Goal: Information Seeking & Learning: Learn about a topic

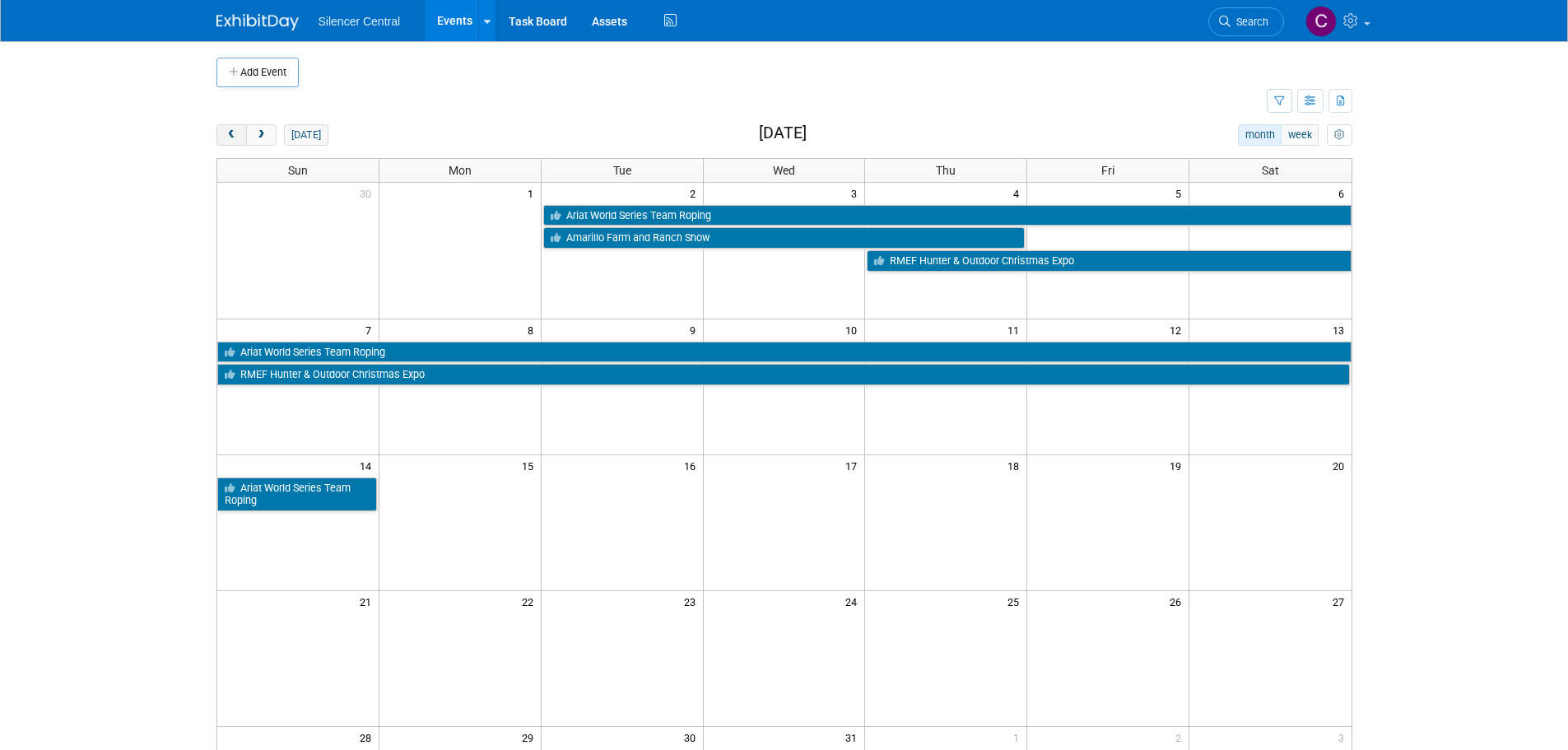
click at [219, 137] on button "prev" at bounding box center [231, 135] width 30 height 22
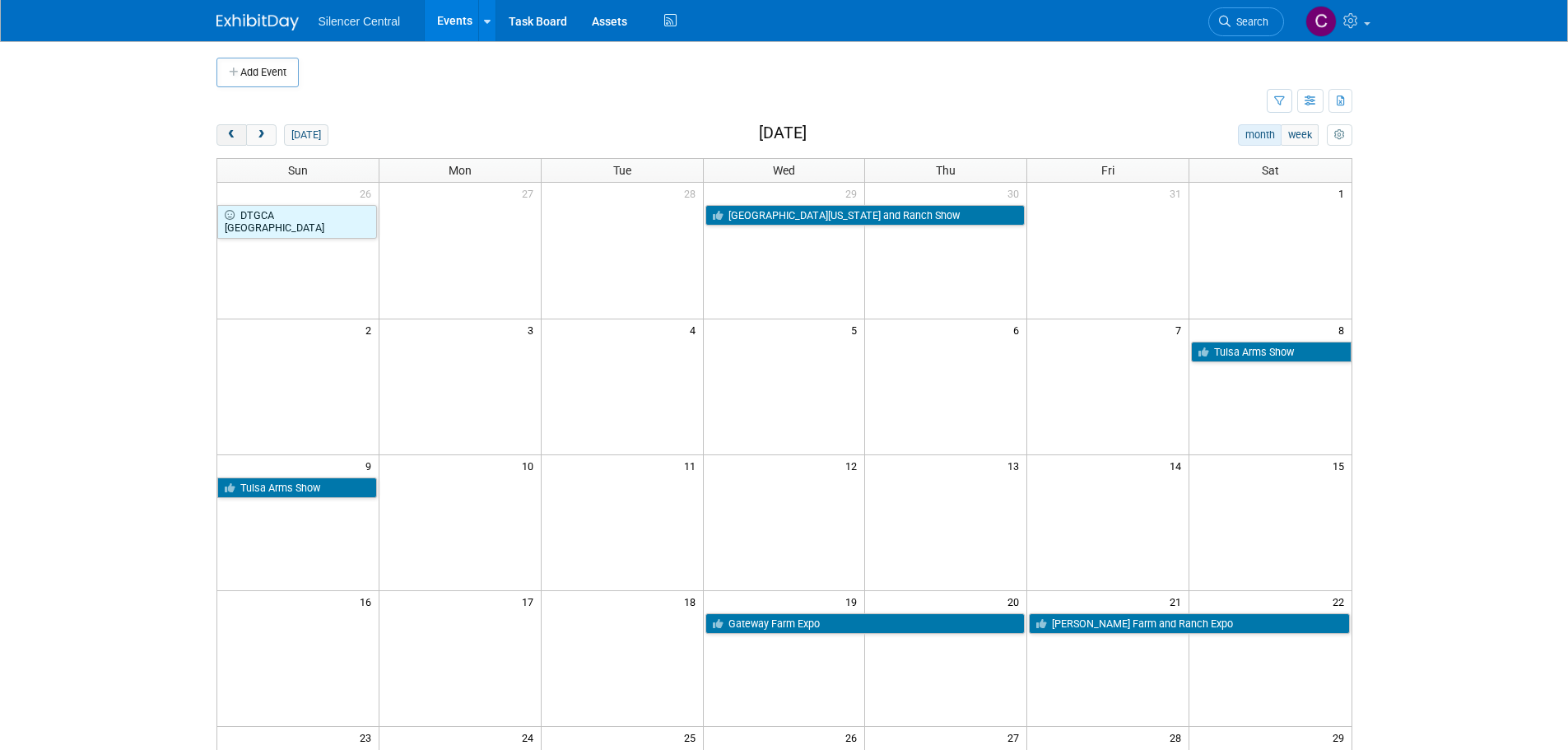
click at [237, 131] on span "prev" at bounding box center [232, 135] width 12 height 10
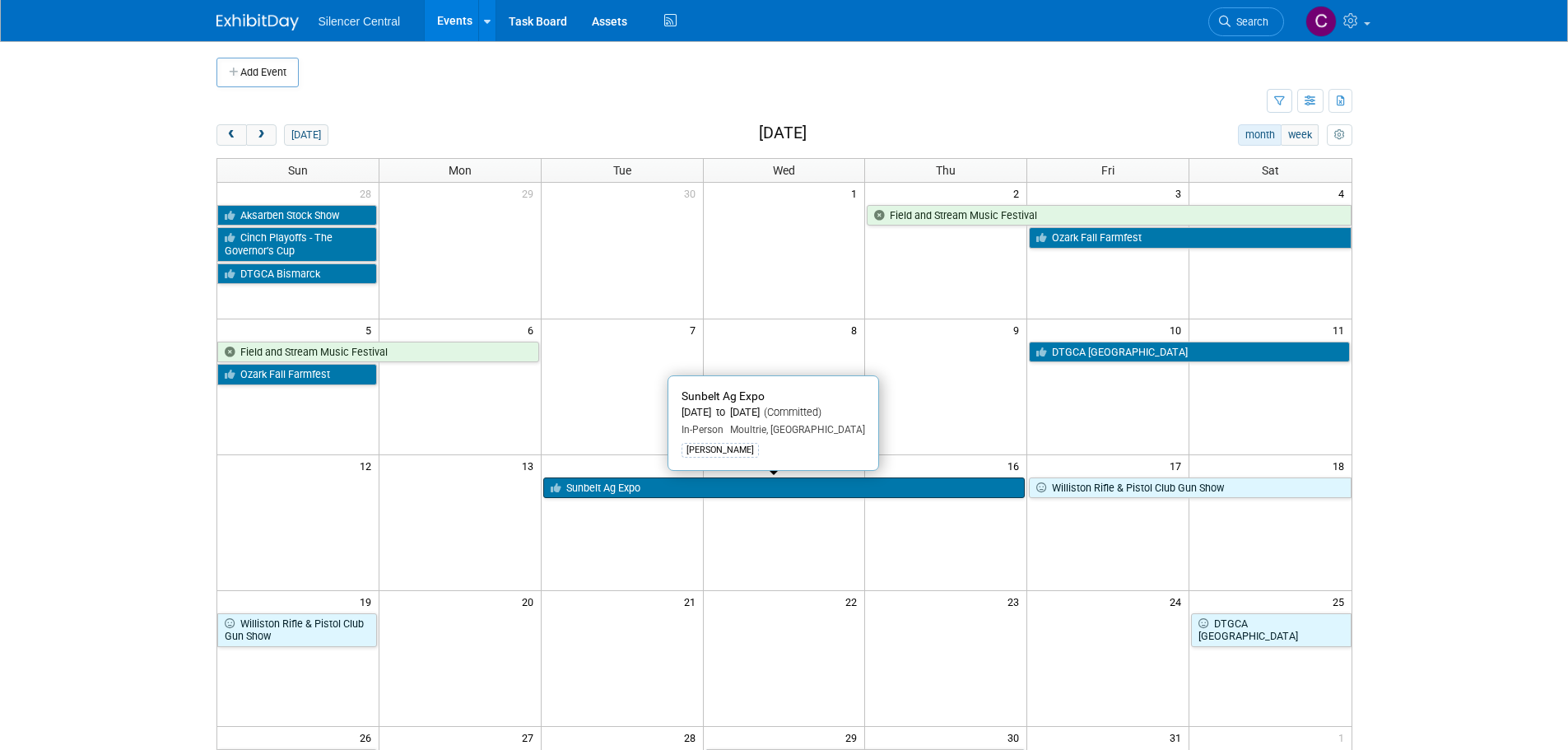
click at [637, 497] on link "Sunbelt Ag Expo" at bounding box center [784, 488] width 483 height 22
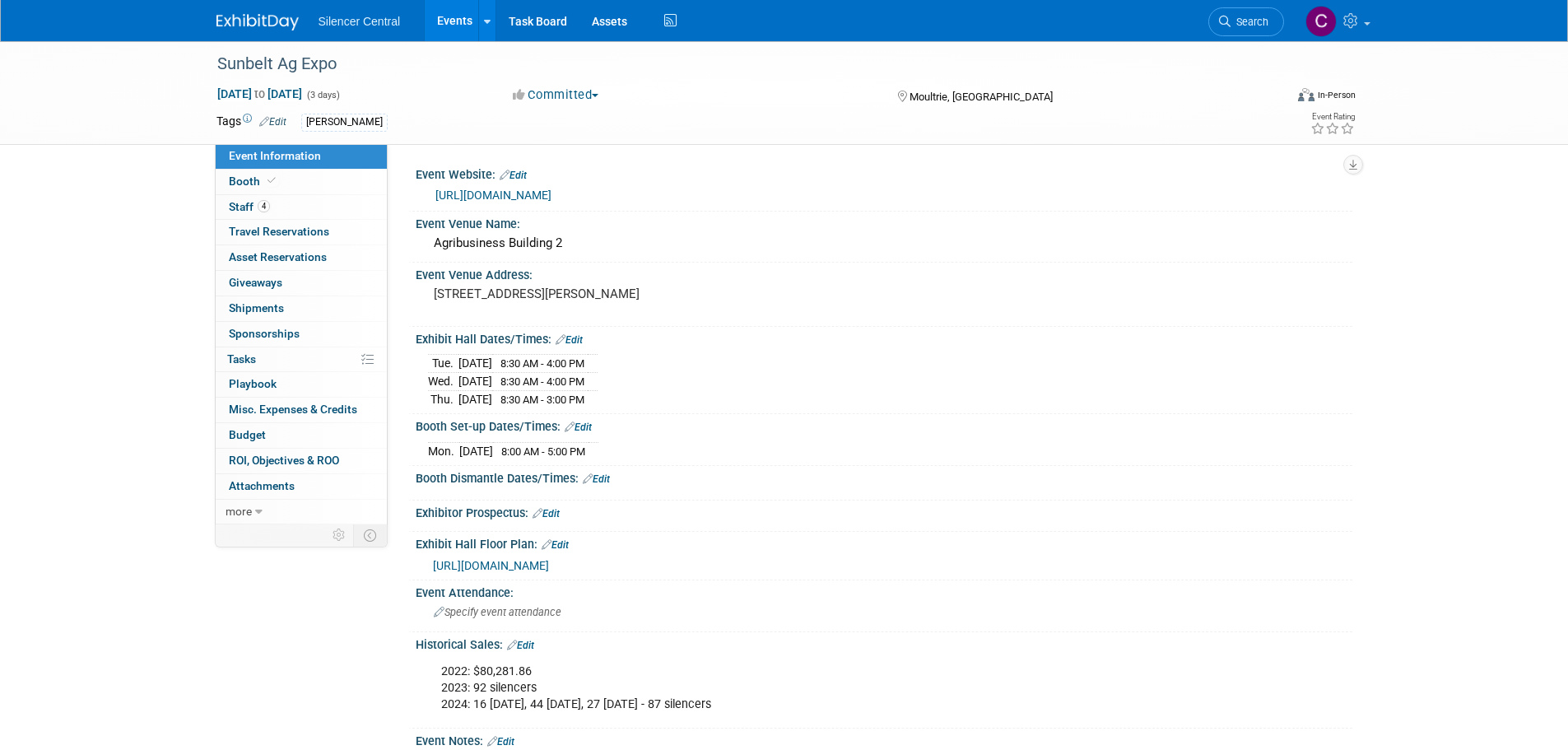
click at [278, 27] on img at bounding box center [257, 22] width 82 height 16
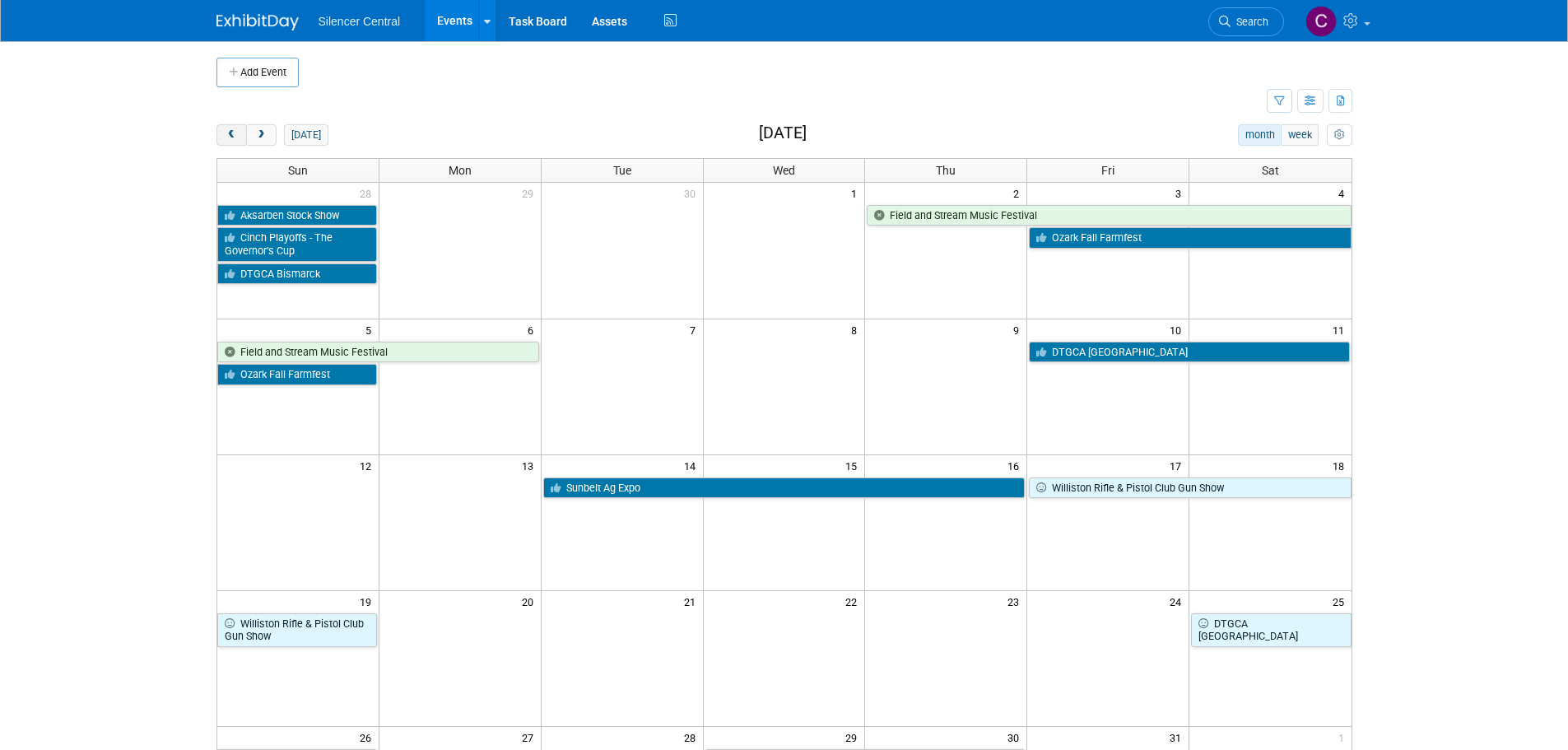
click at [234, 138] on span "prev" at bounding box center [232, 135] width 12 height 10
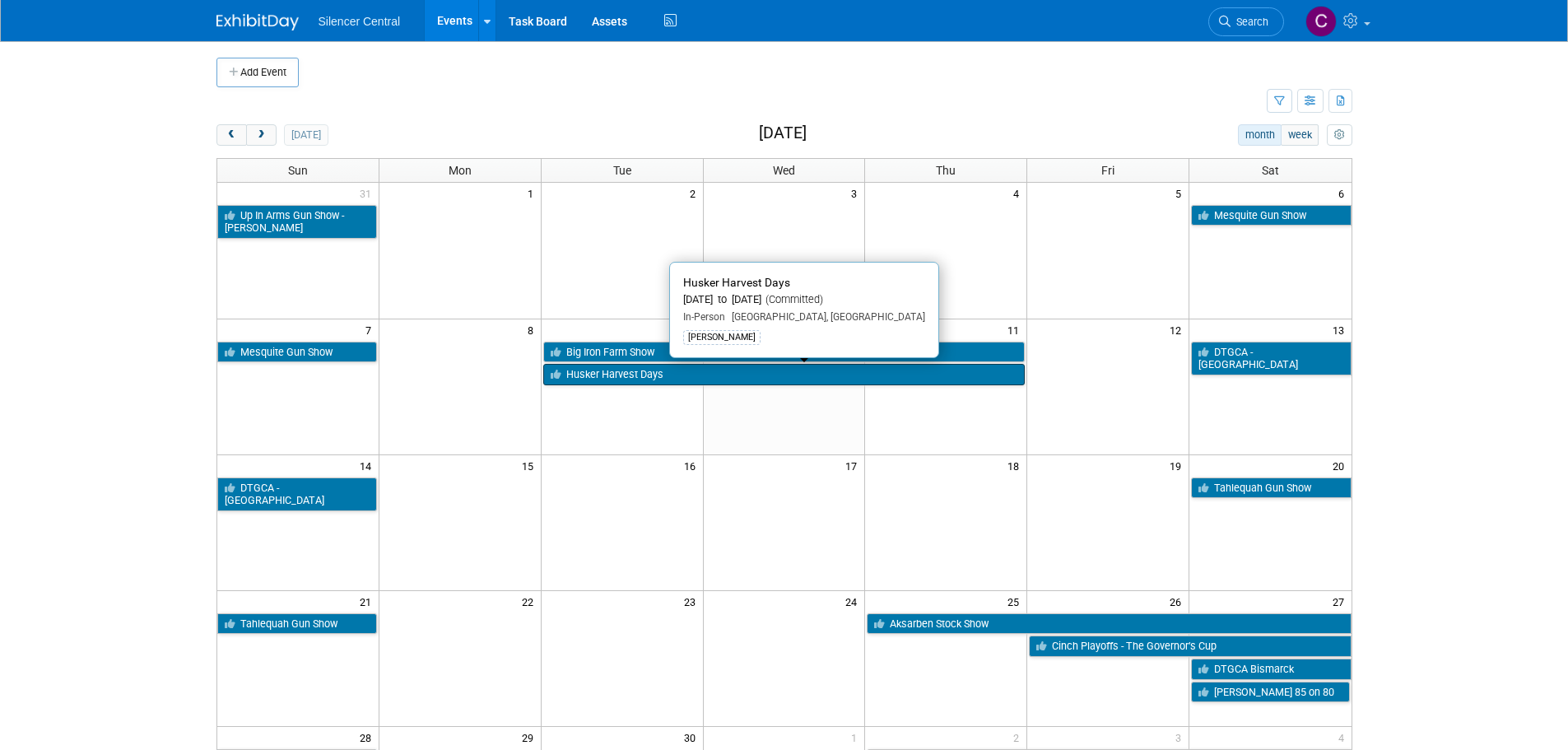
click at [654, 375] on link "Husker Harvest Days" at bounding box center [784, 375] width 483 height 22
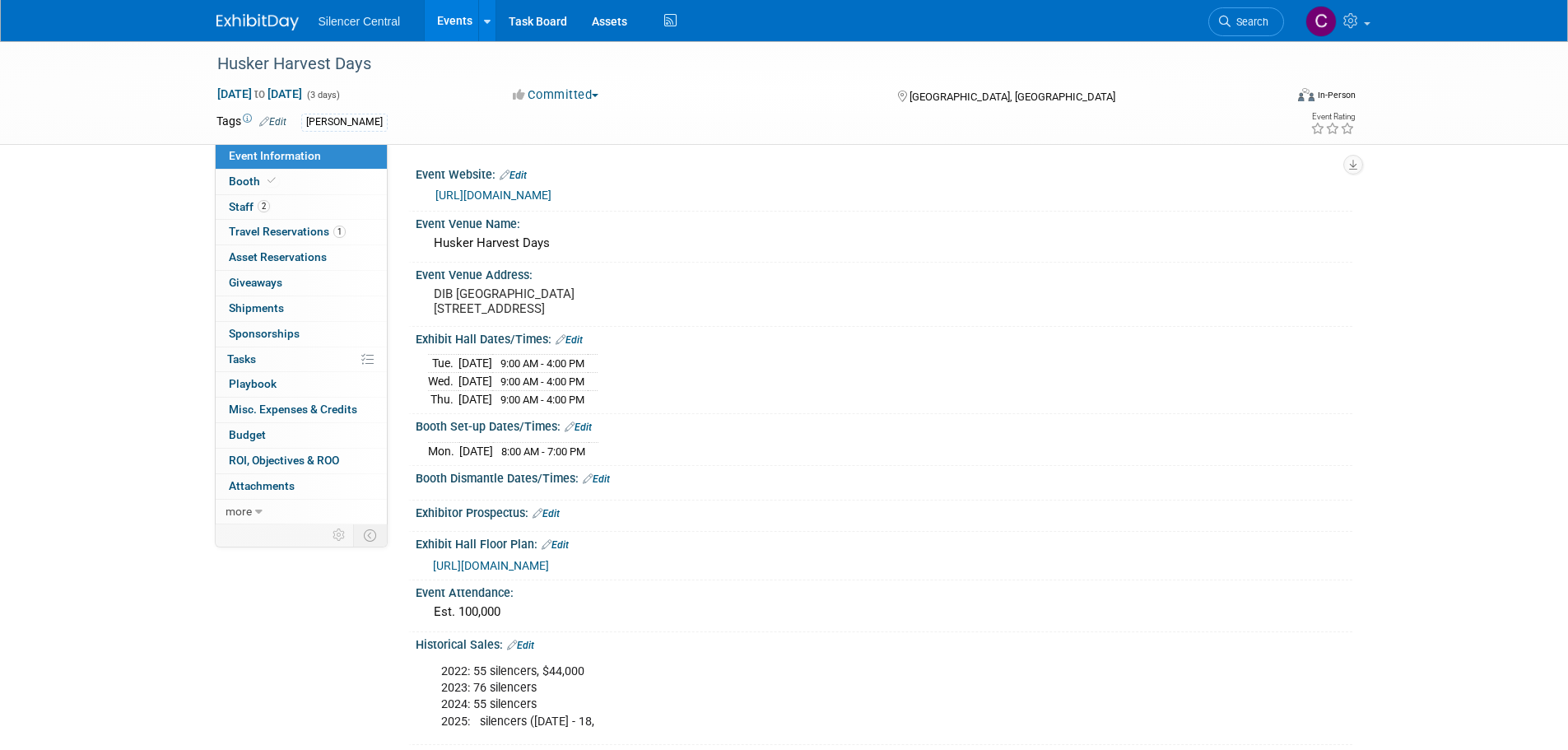
click at [244, 22] on img at bounding box center [257, 22] width 82 height 16
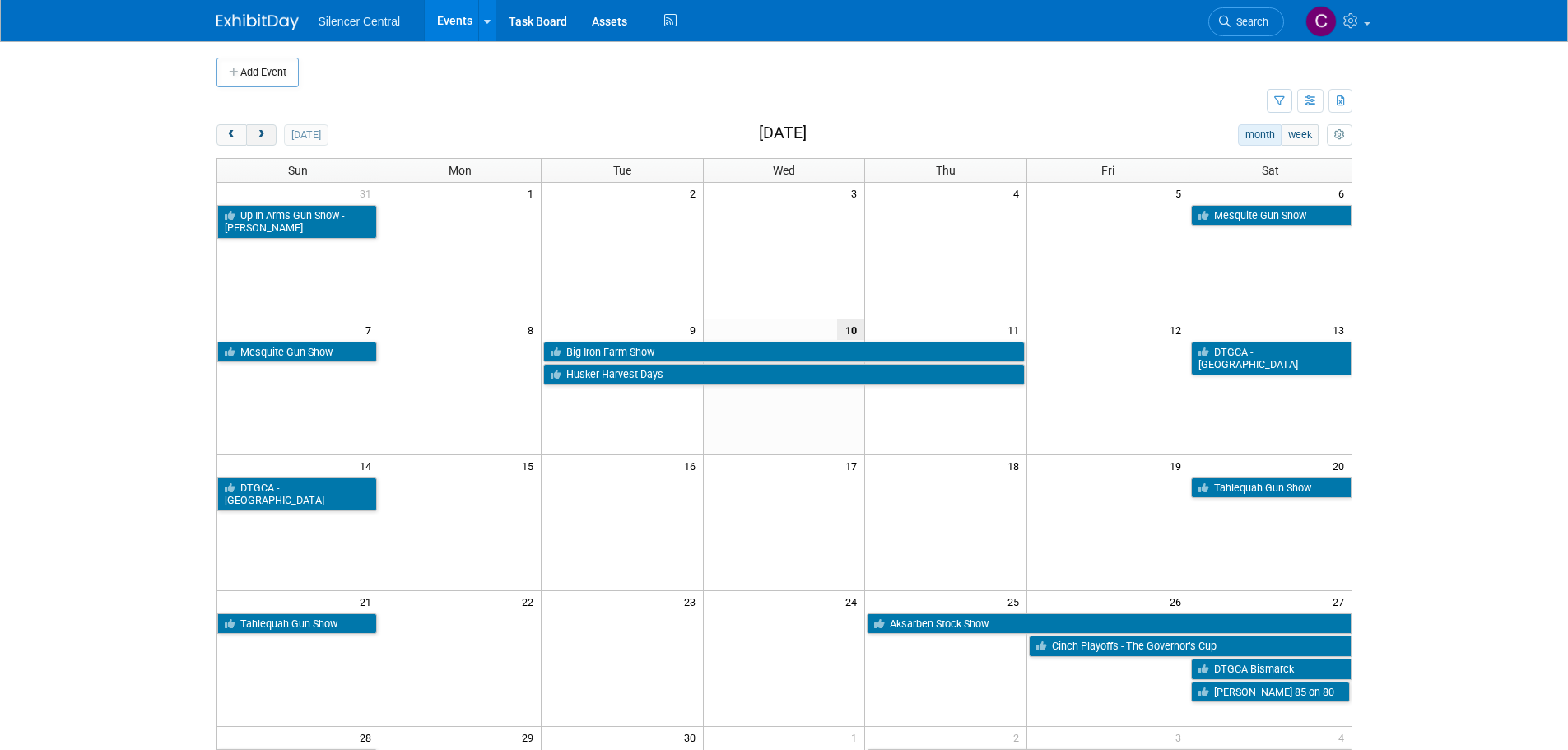
click at [259, 144] on button "next" at bounding box center [261, 135] width 30 height 22
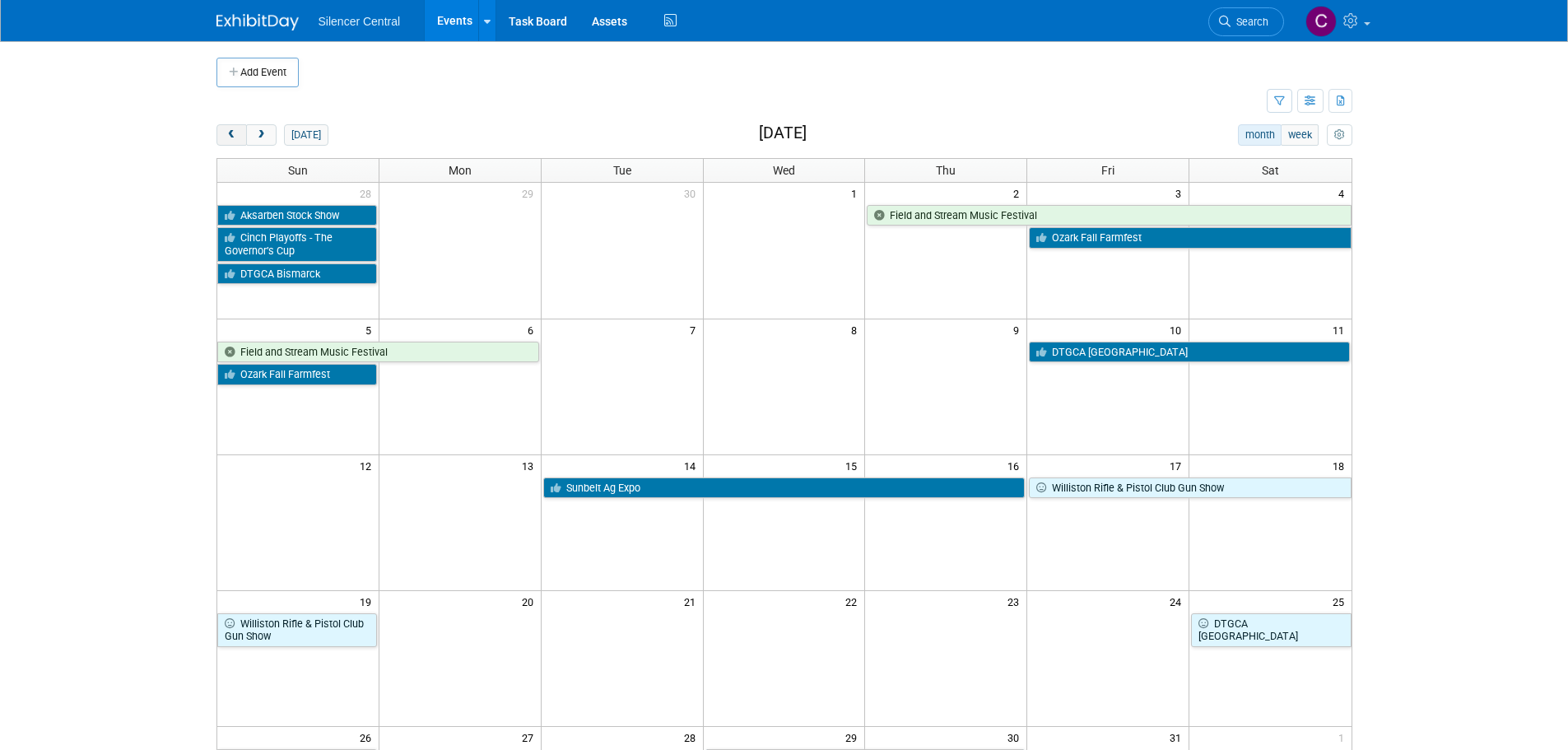
click at [237, 139] on span "prev" at bounding box center [232, 135] width 12 height 10
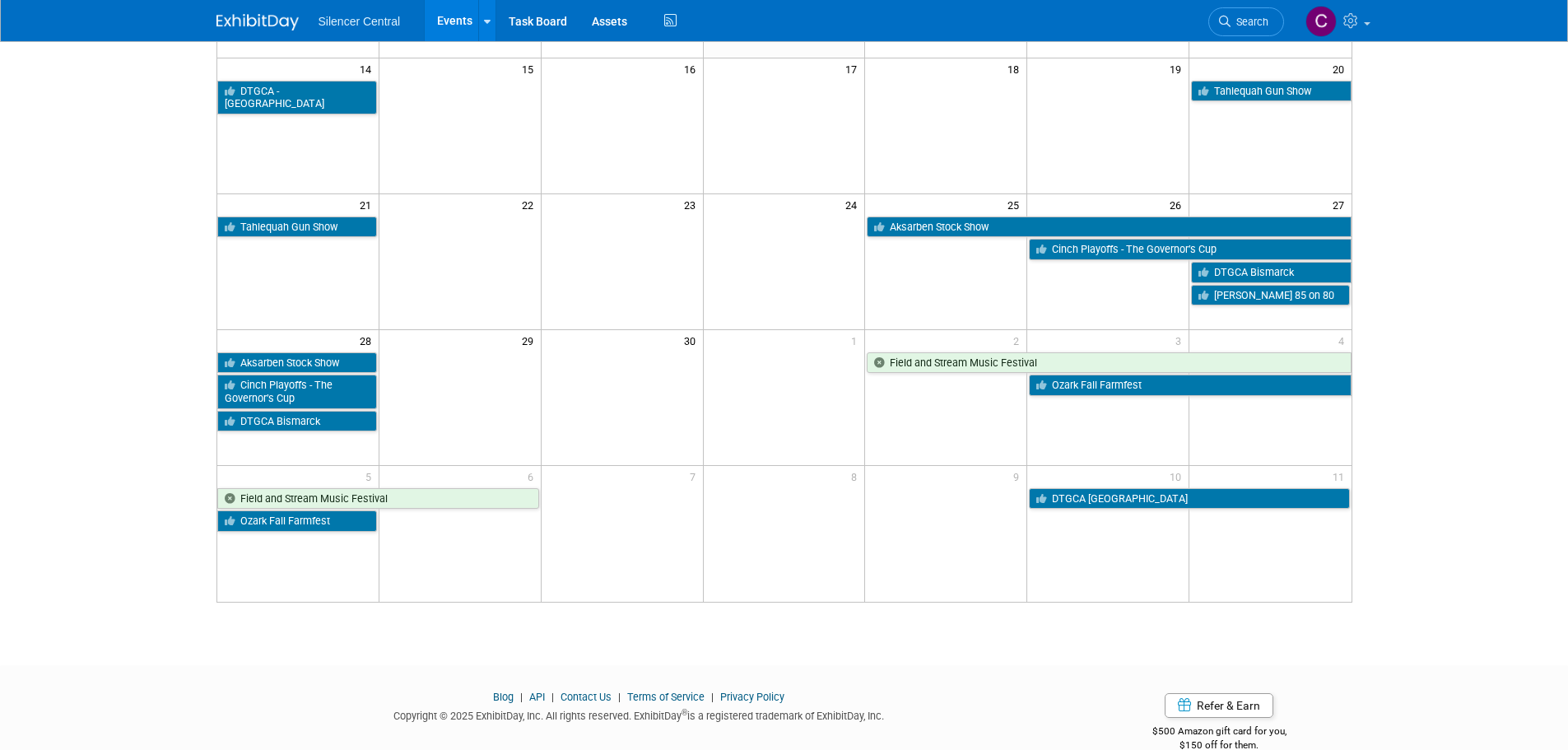
scroll to position [412, 0]
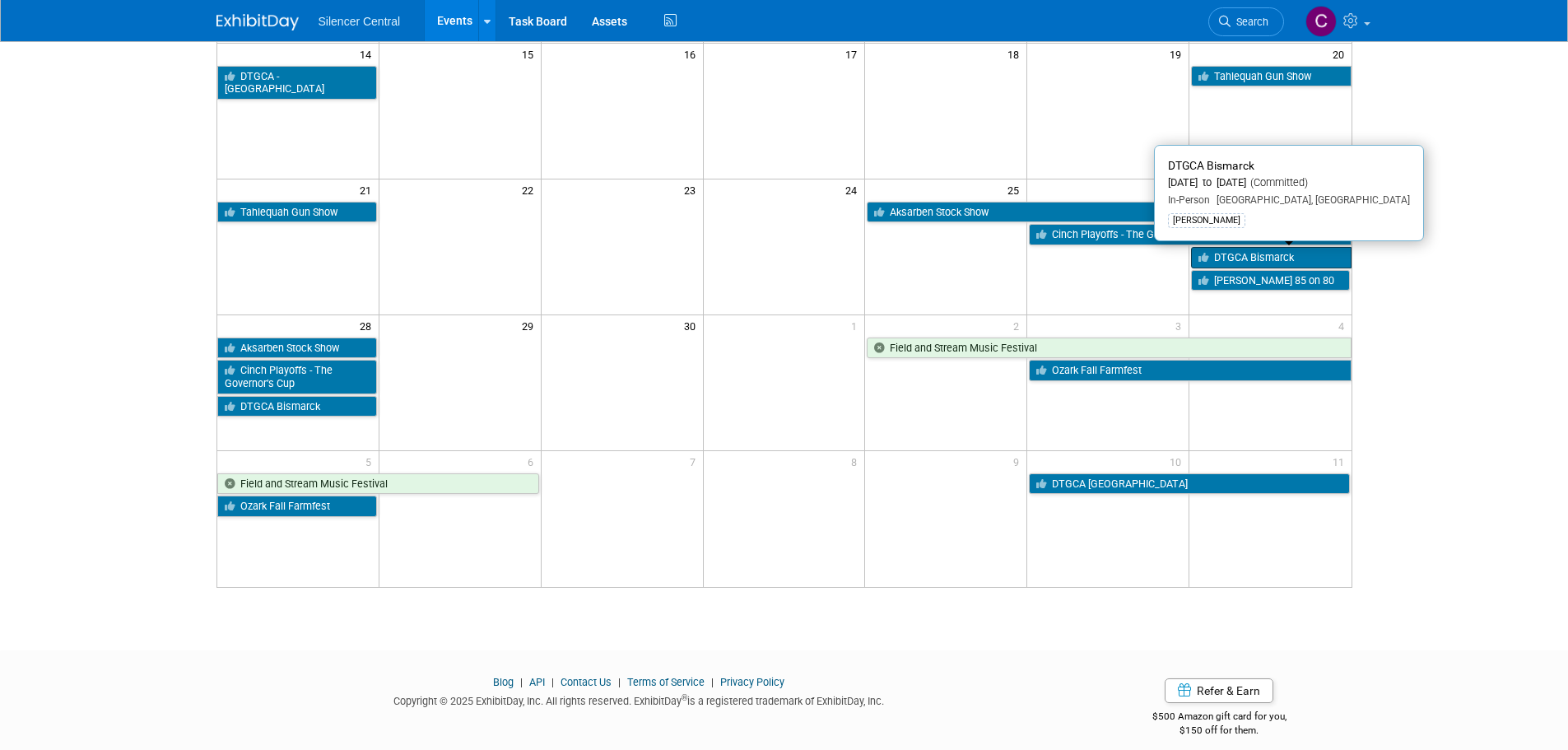
click at [1240, 257] on link "DTGCA Bismarck" at bounding box center [1270, 258] width 160 height 22
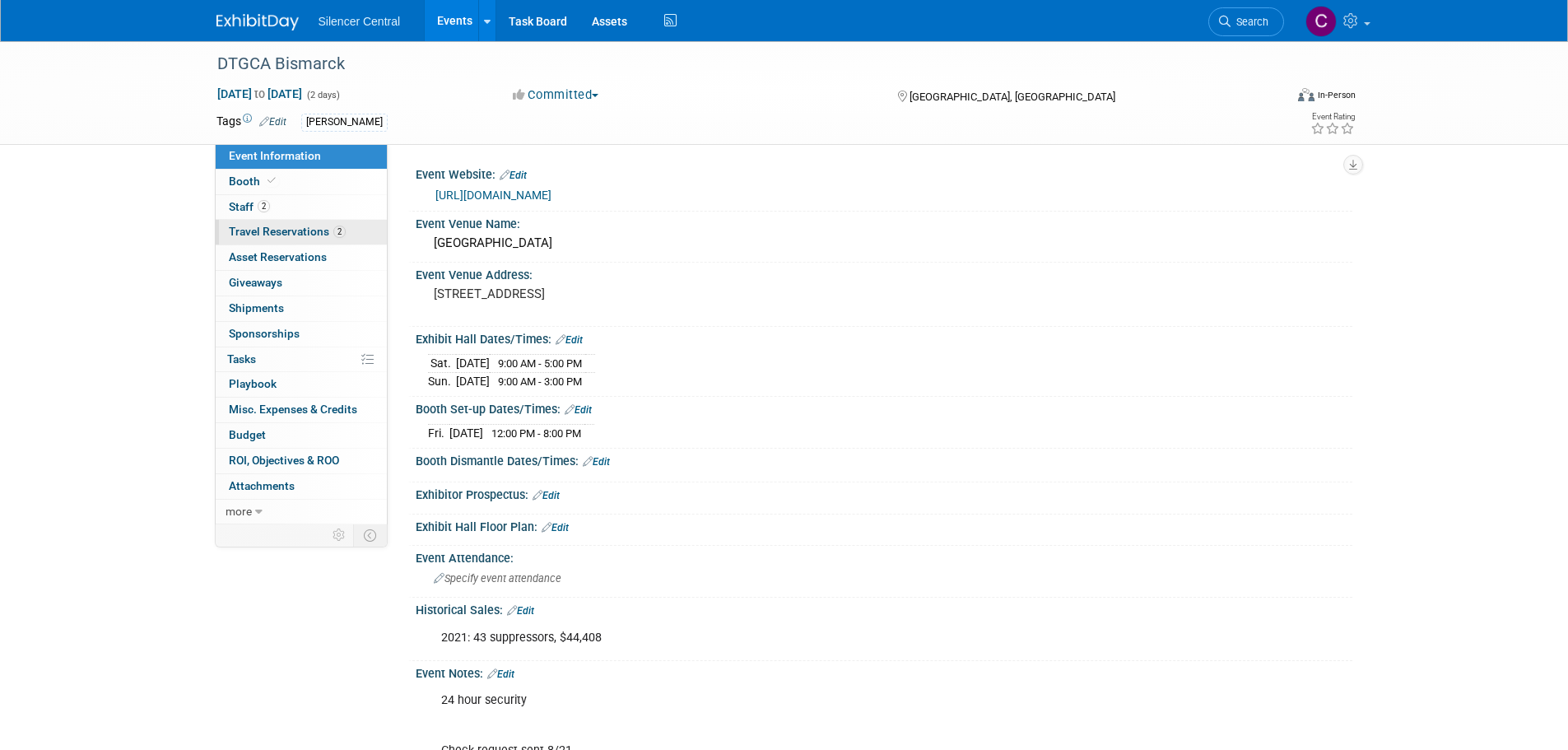
click at [283, 231] on span "Travel Reservations 2" at bounding box center [287, 231] width 117 height 13
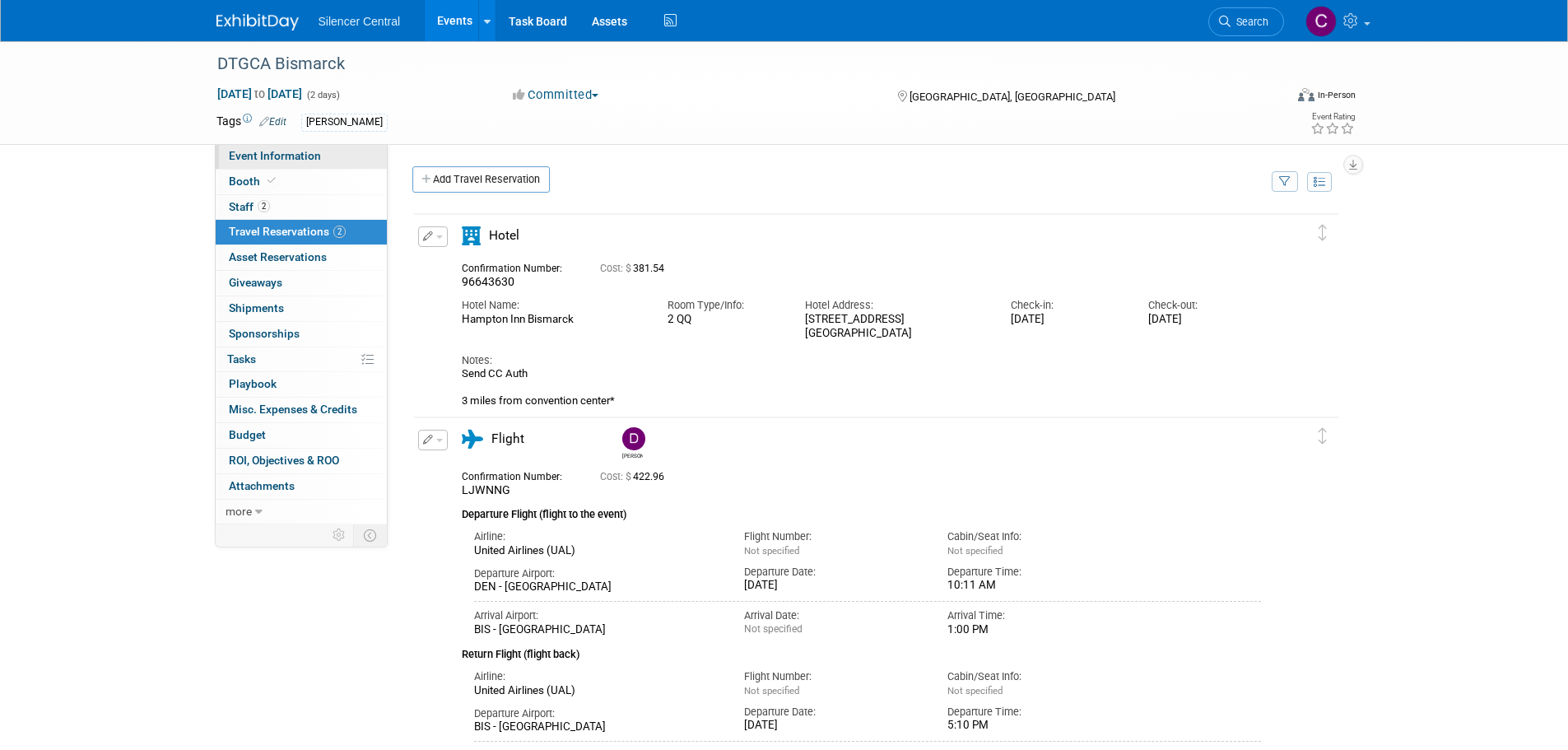
click at [293, 155] on span "Event Information" at bounding box center [275, 155] width 93 height 13
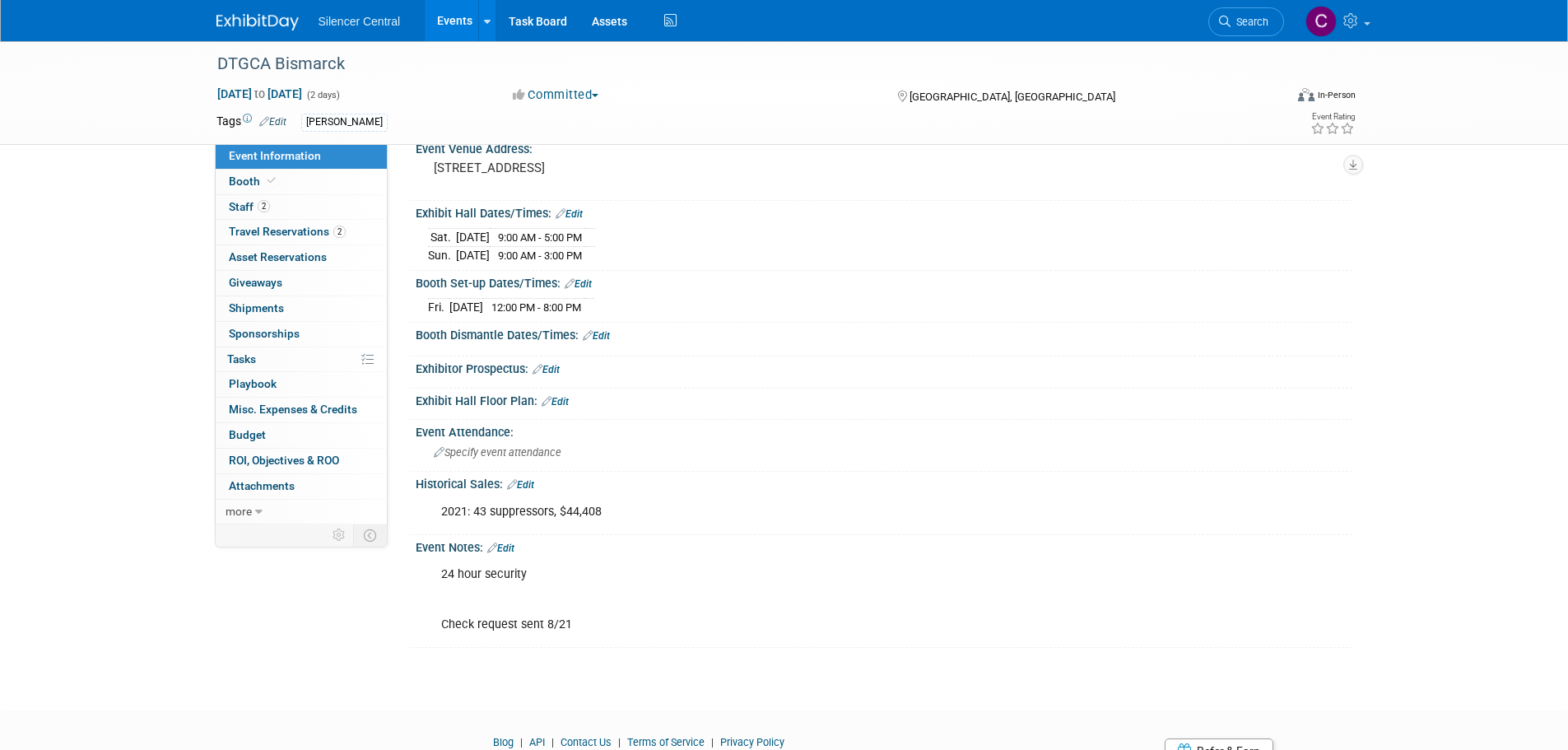
scroll to position [164, 0]
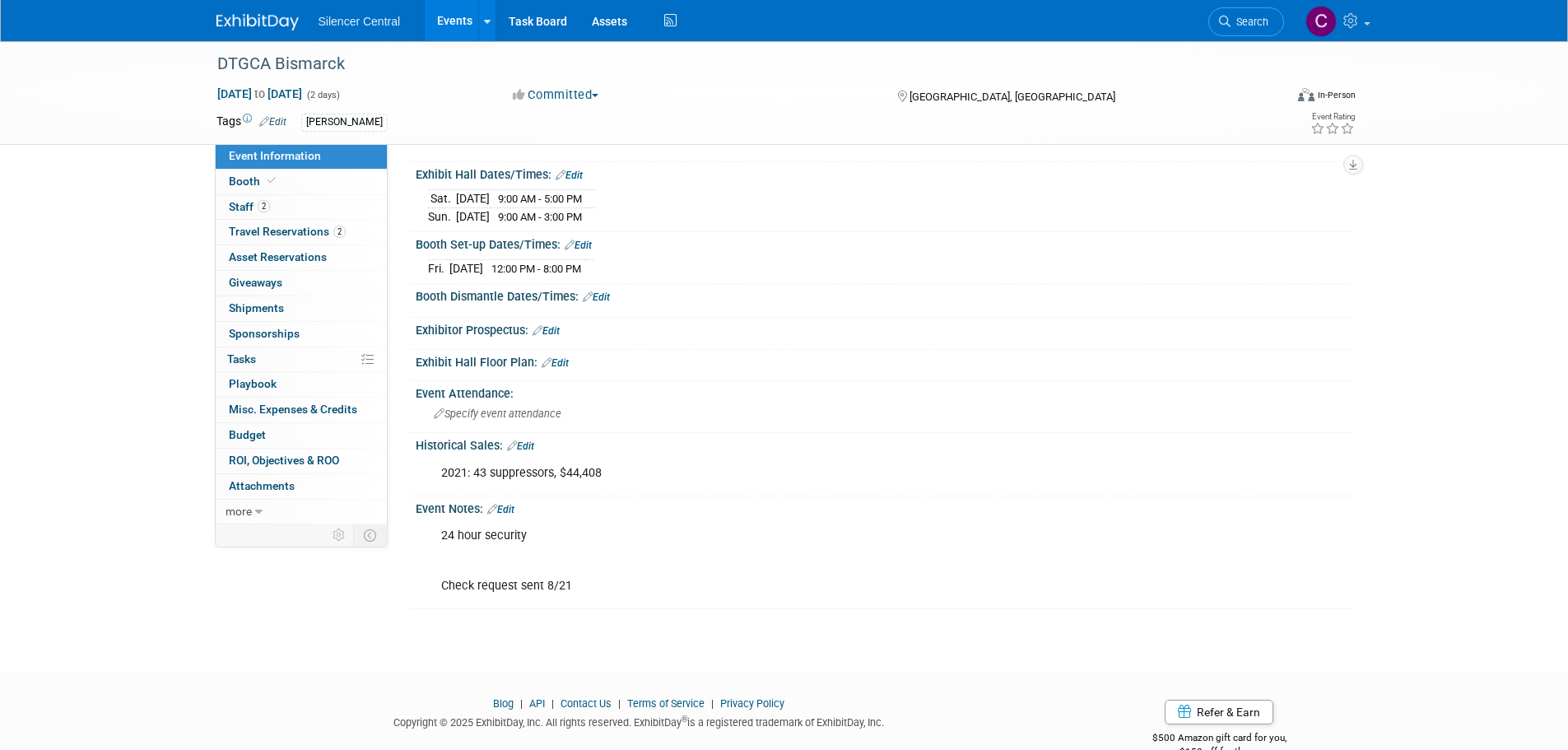
click at [266, 24] on img at bounding box center [257, 22] width 82 height 16
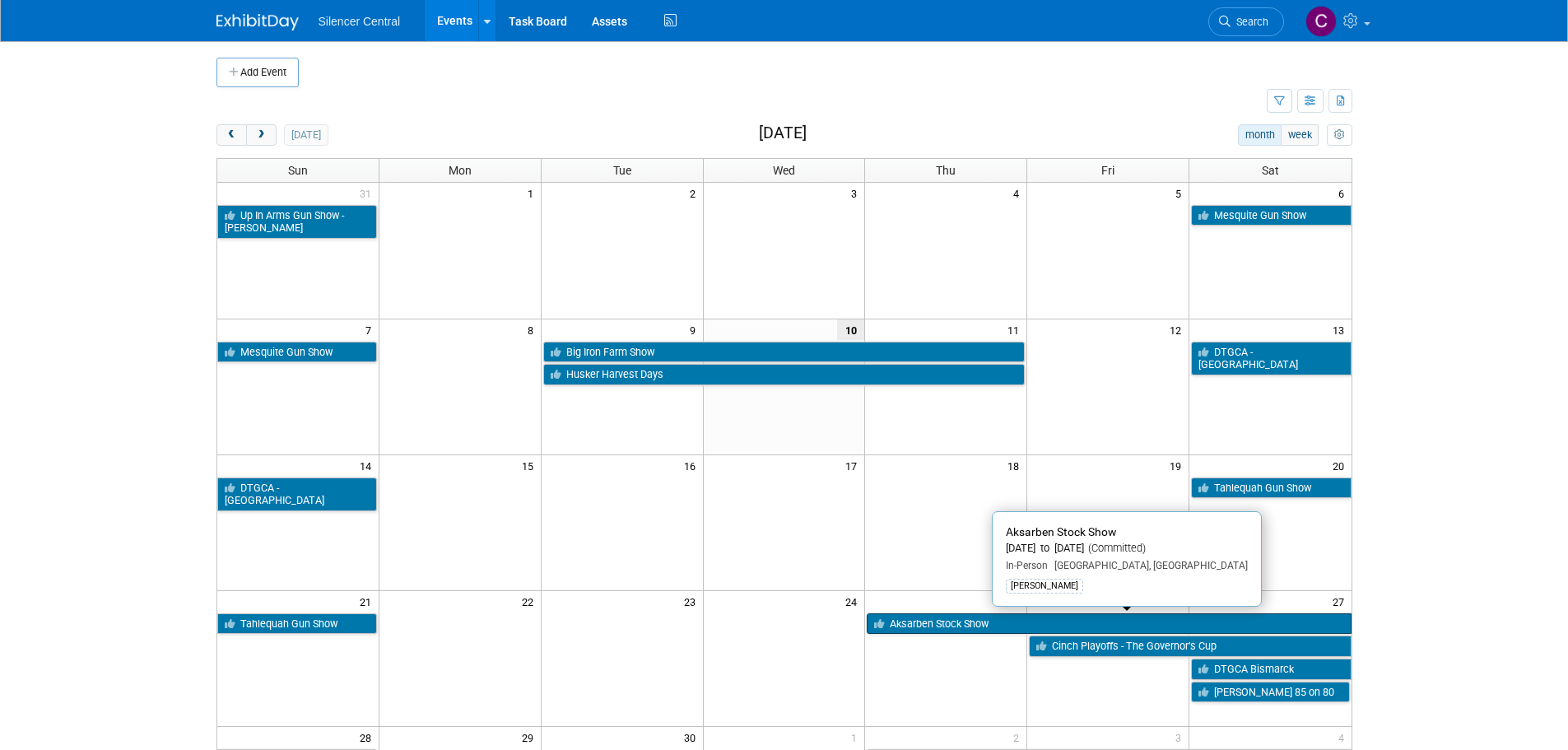
click at [920, 625] on link "Aksarben Stock Show" at bounding box center [1109, 624] width 484 height 22
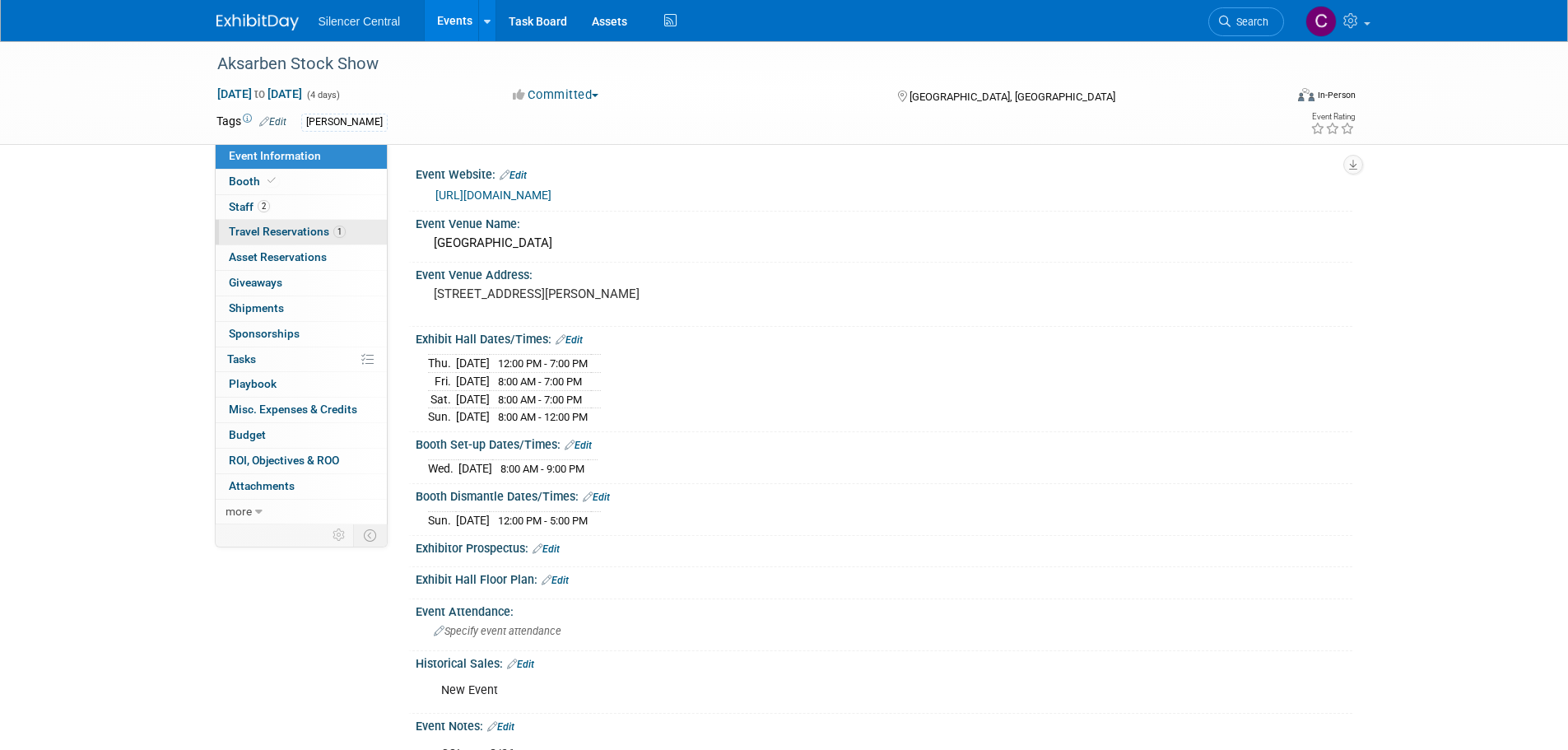
click at [270, 241] on link "1 Travel Reservations 1" at bounding box center [301, 232] width 171 height 25
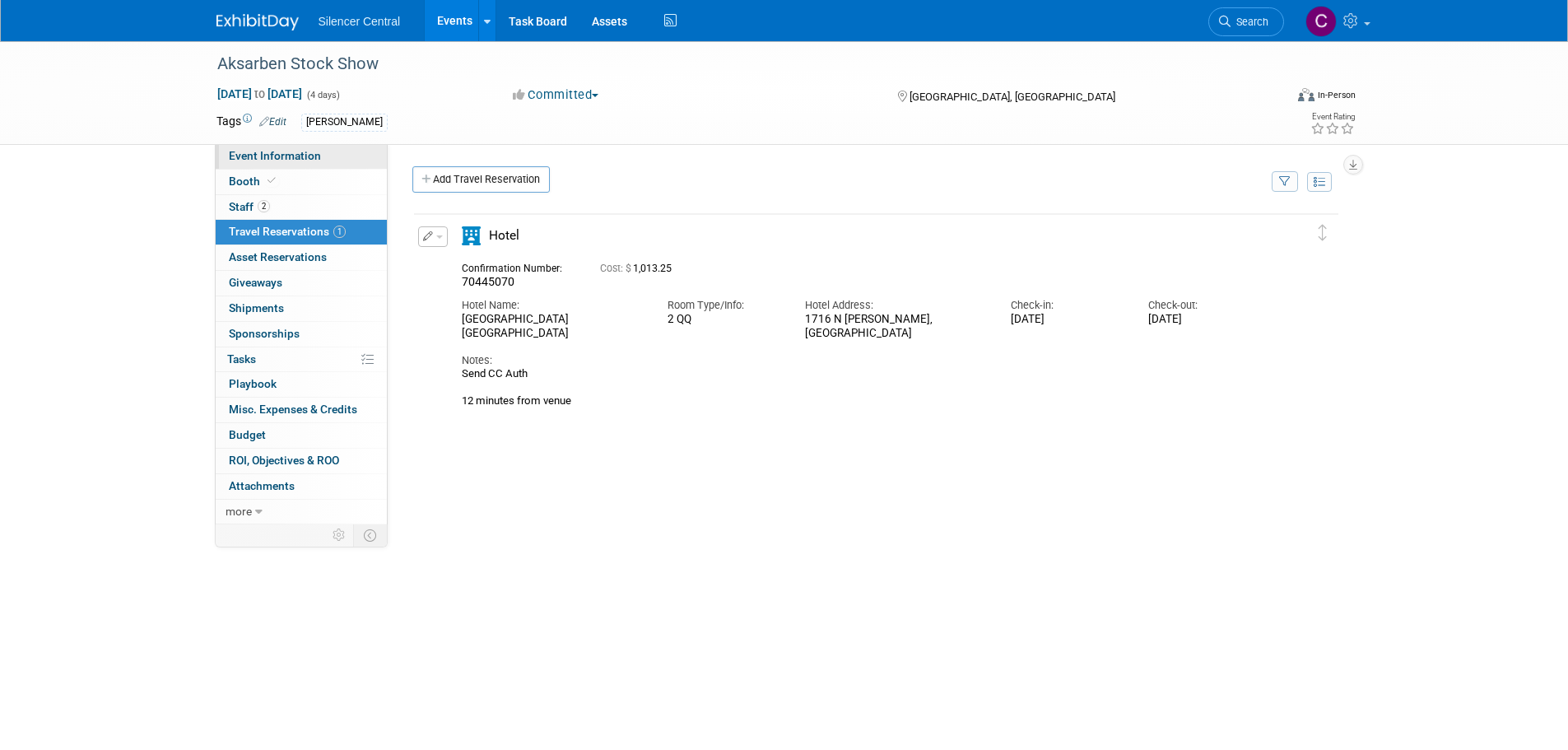
click at [272, 146] on link "Event Information" at bounding box center [301, 157] width 171 height 25
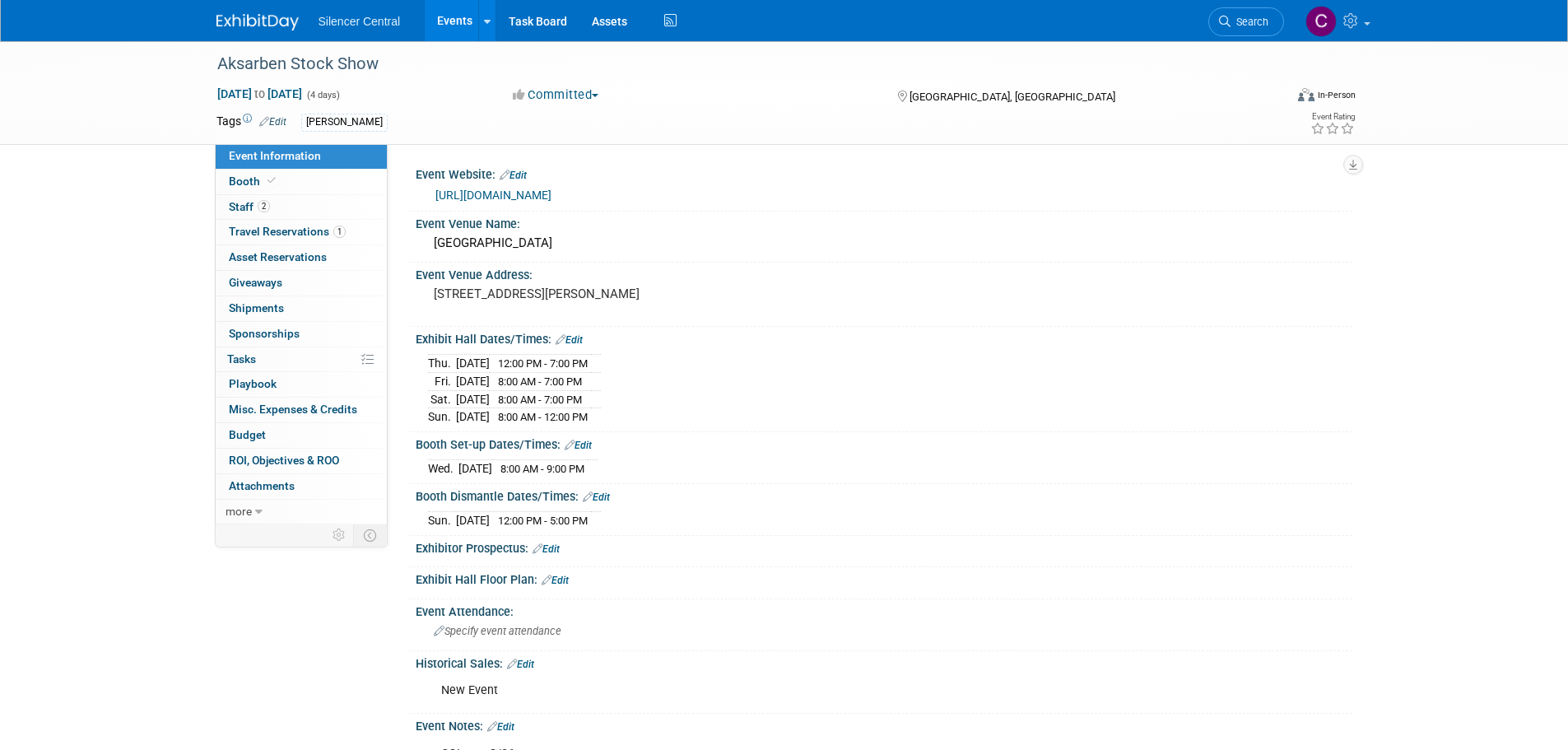
click at [268, 14] on img at bounding box center [257, 22] width 82 height 16
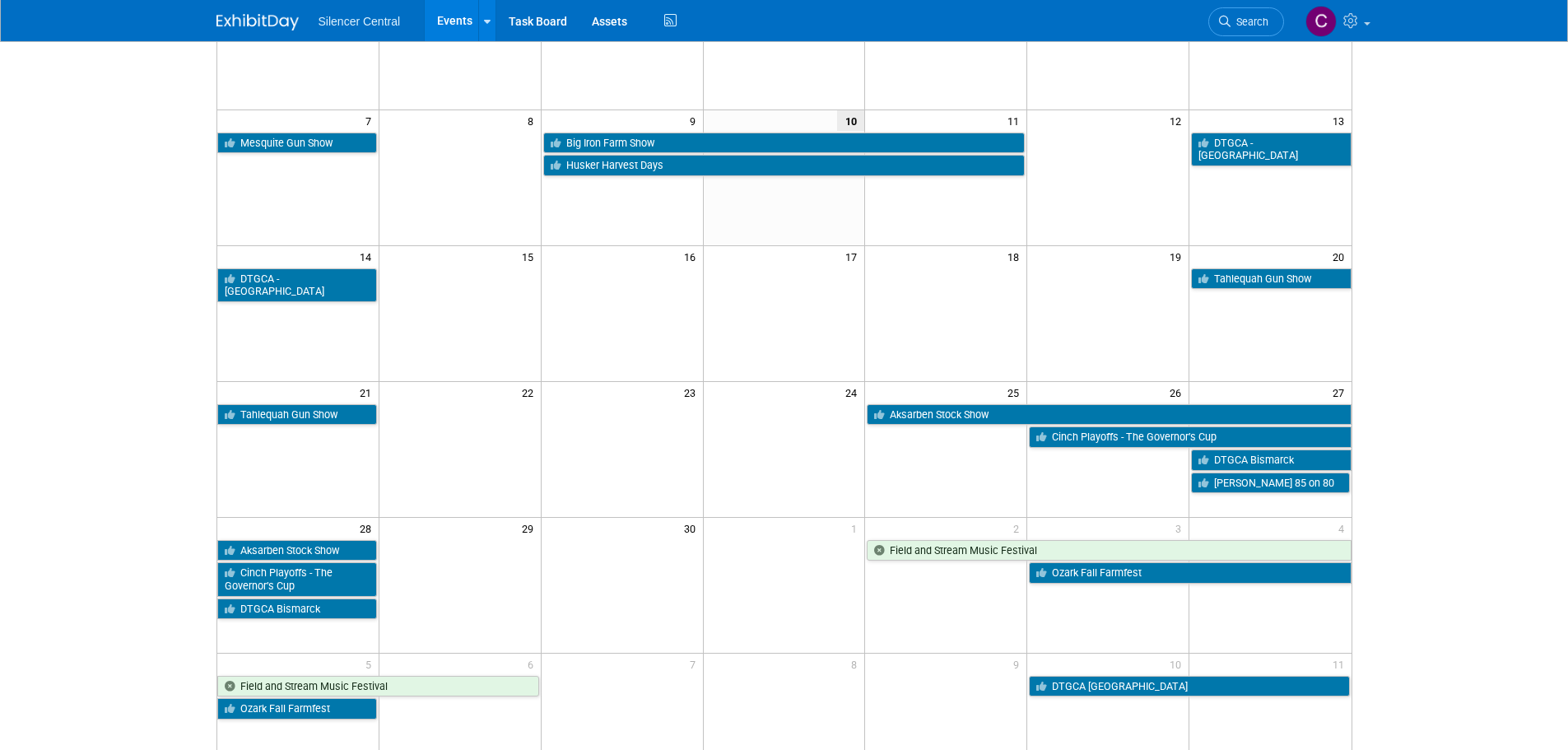
scroll to position [247, 0]
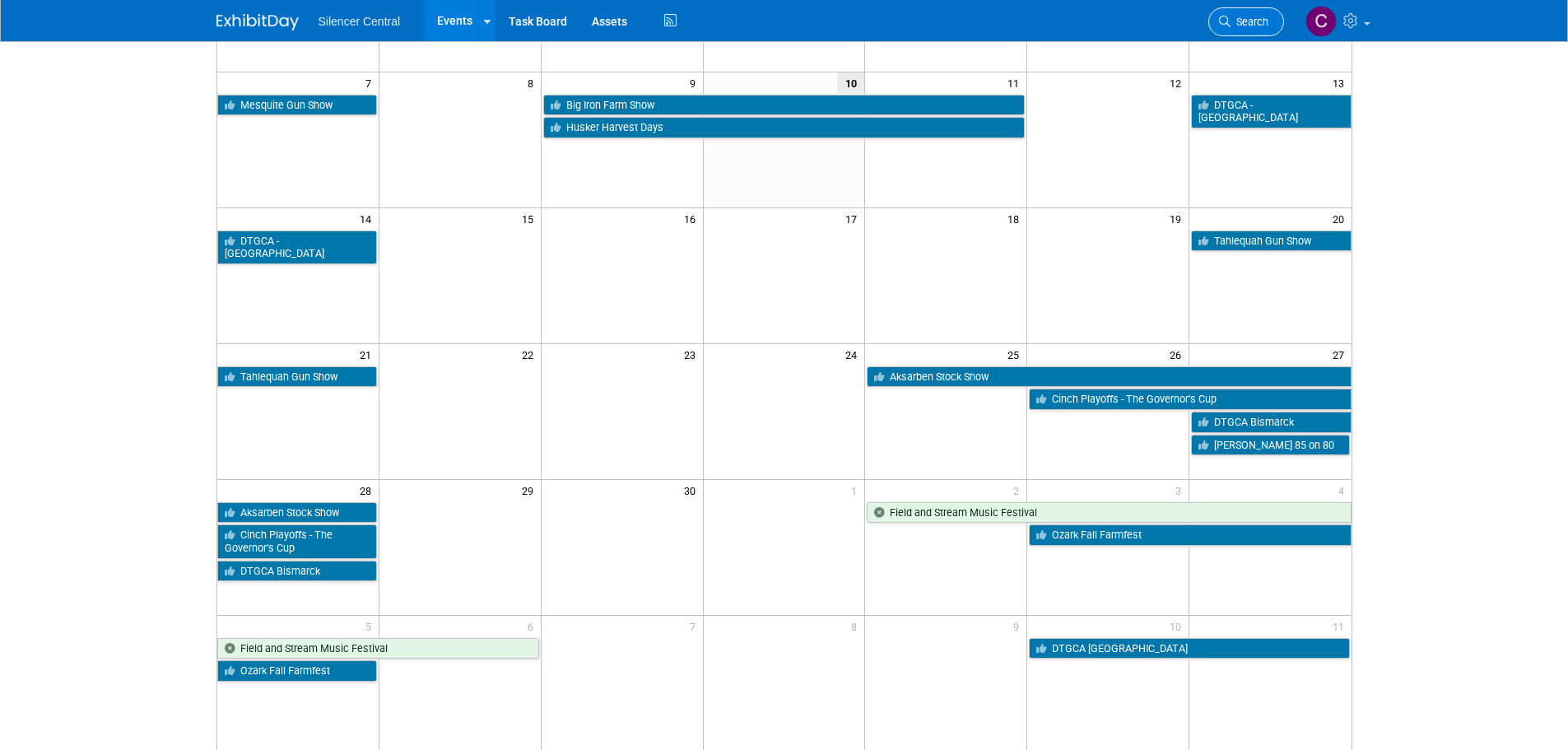
click at [1211, 16] on link "Search" at bounding box center [1246, 22] width 76 height 29
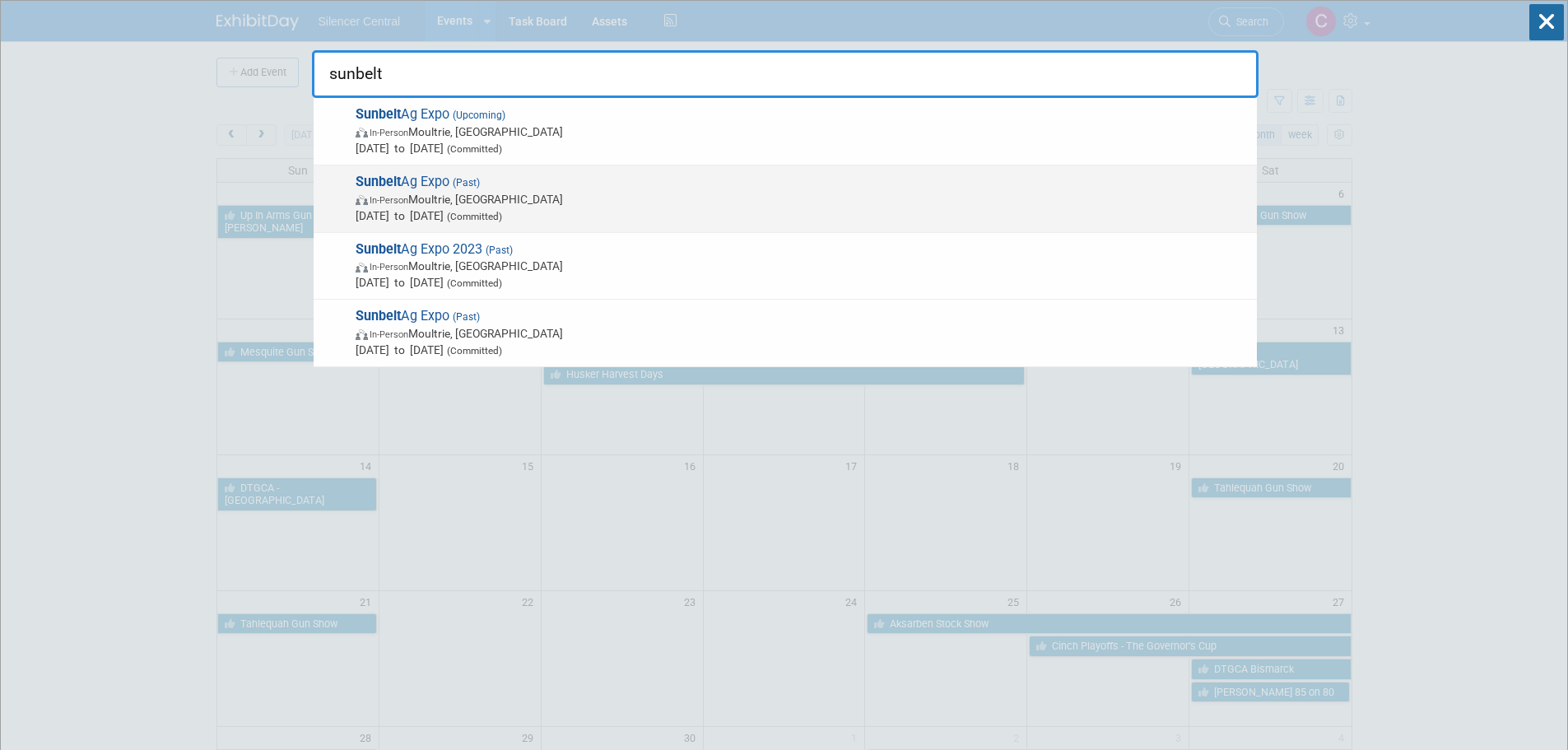
type input "sunbelt"
click at [688, 199] on span "In-Person Moultrie, [GEOGRAPHIC_DATA]" at bounding box center [802, 199] width 893 height 16
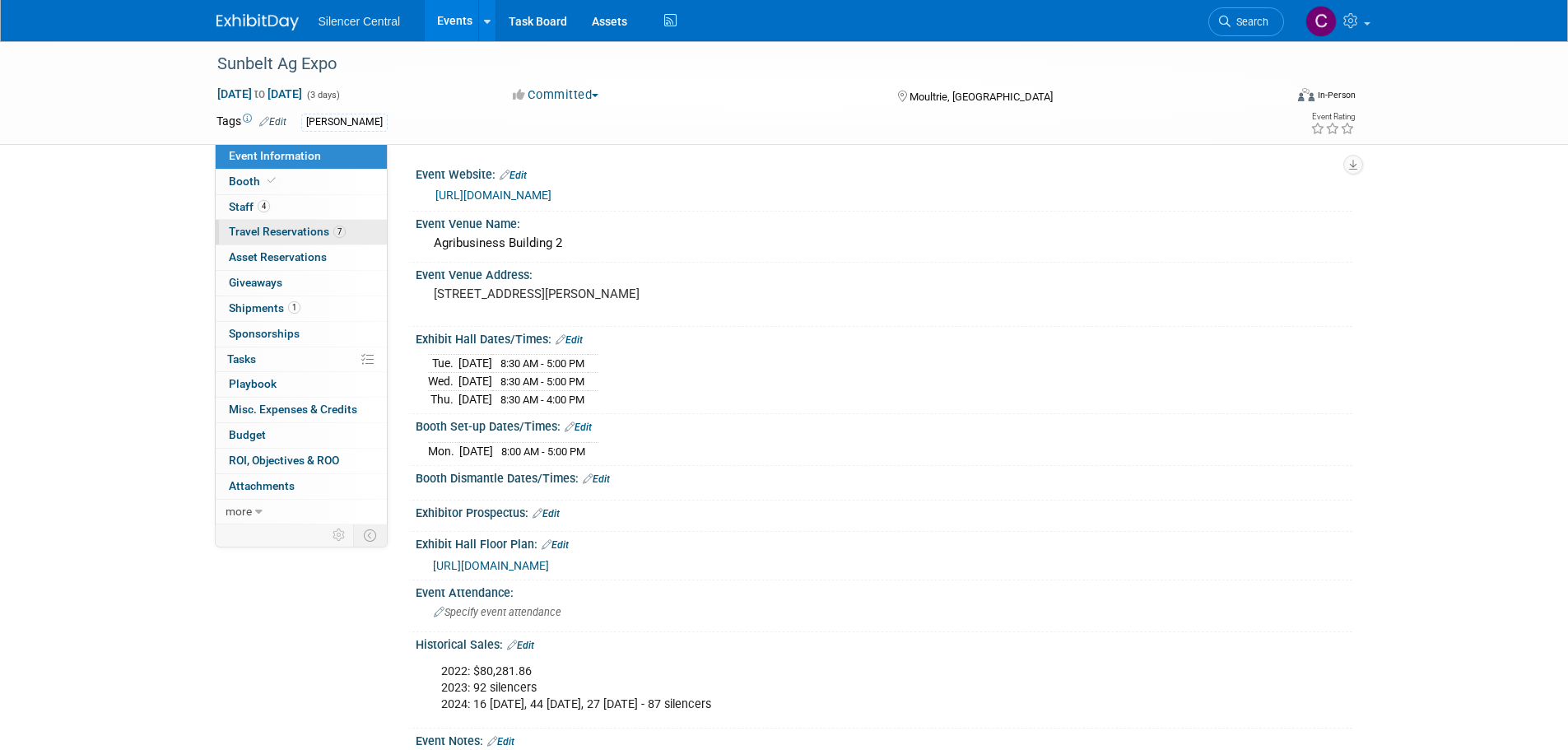
click at [263, 229] on span "Travel Reservations 7" at bounding box center [287, 231] width 117 height 13
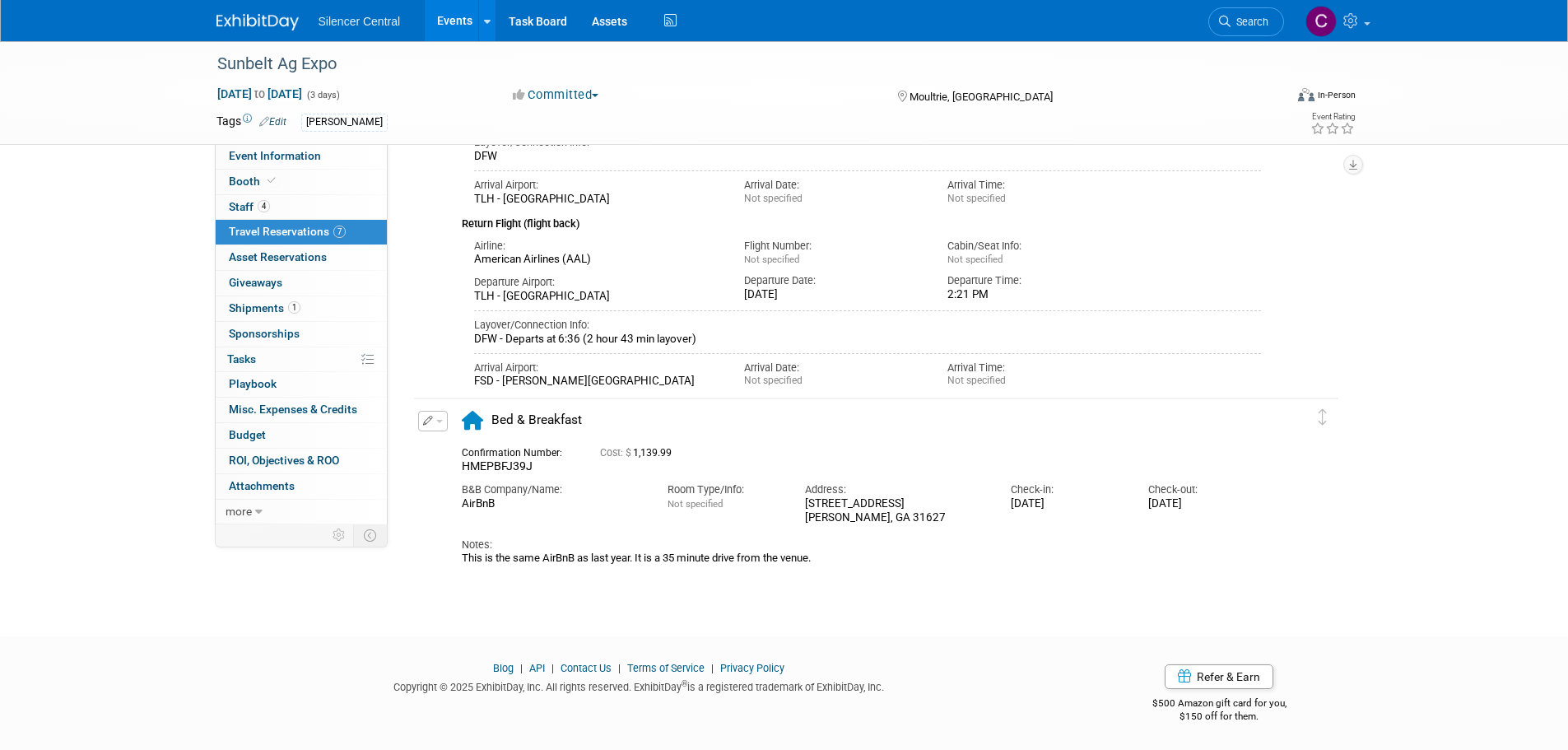
scroll to position [1500, 0]
click at [265, 22] on img at bounding box center [257, 22] width 82 height 16
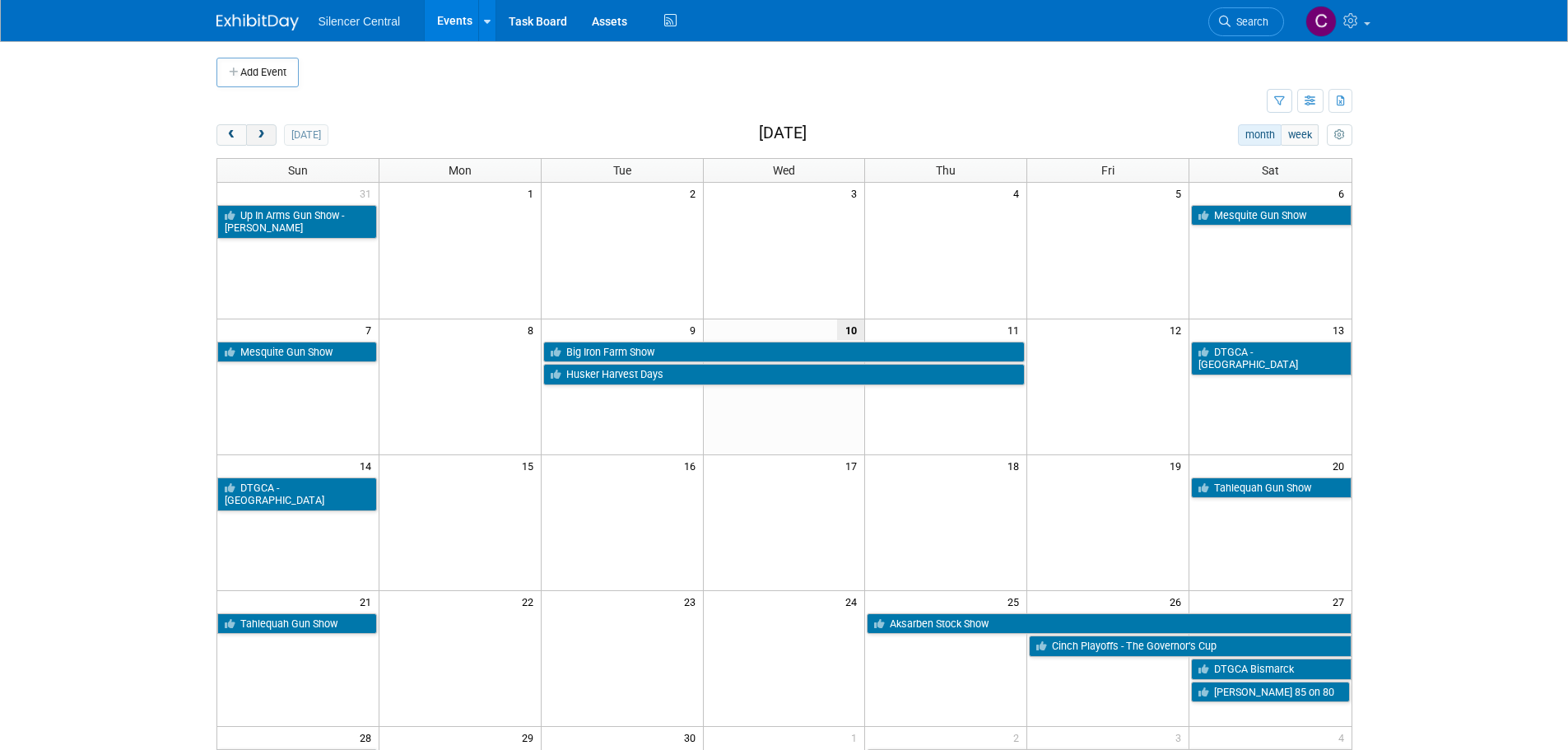
click at [259, 138] on span "next" at bounding box center [261, 135] width 12 height 10
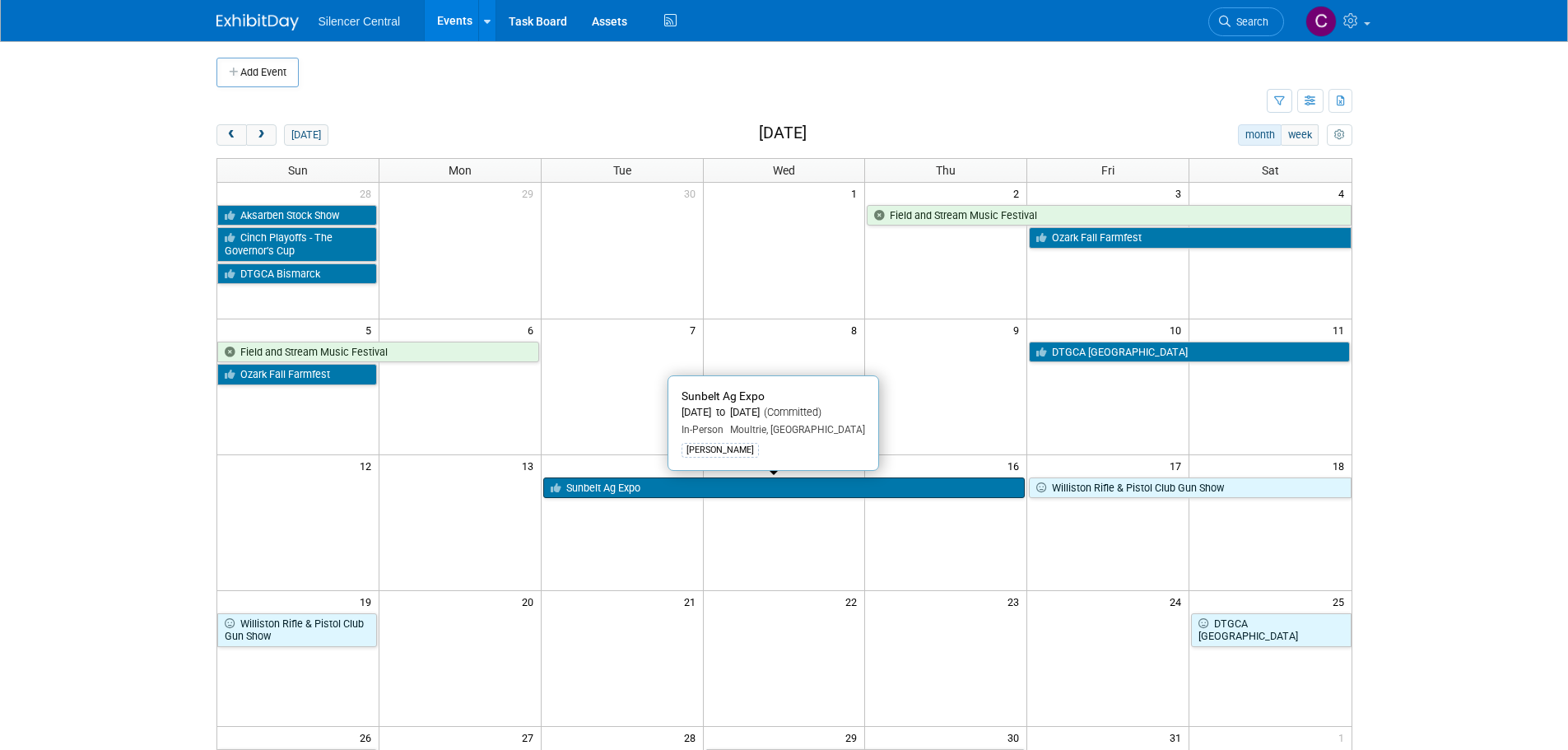
click at [726, 494] on link "Sunbelt Ag Expo" at bounding box center [784, 488] width 483 height 22
